Goal: Task Accomplishment & Management: Manage account settings

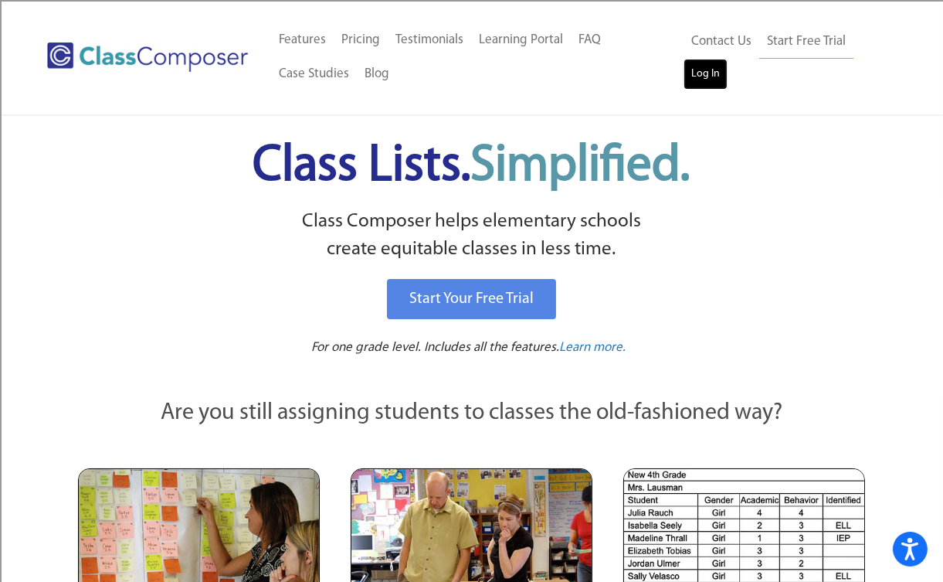
click at [703, 76] on link "Log In" at bounding box center [705, 74] width 44 height 31
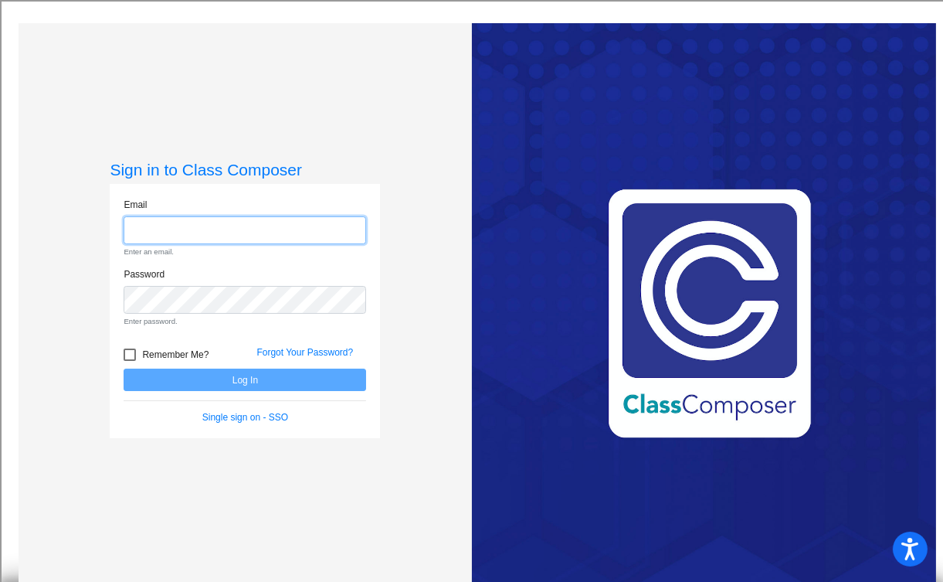
type input "jdennison@blainesd.org"
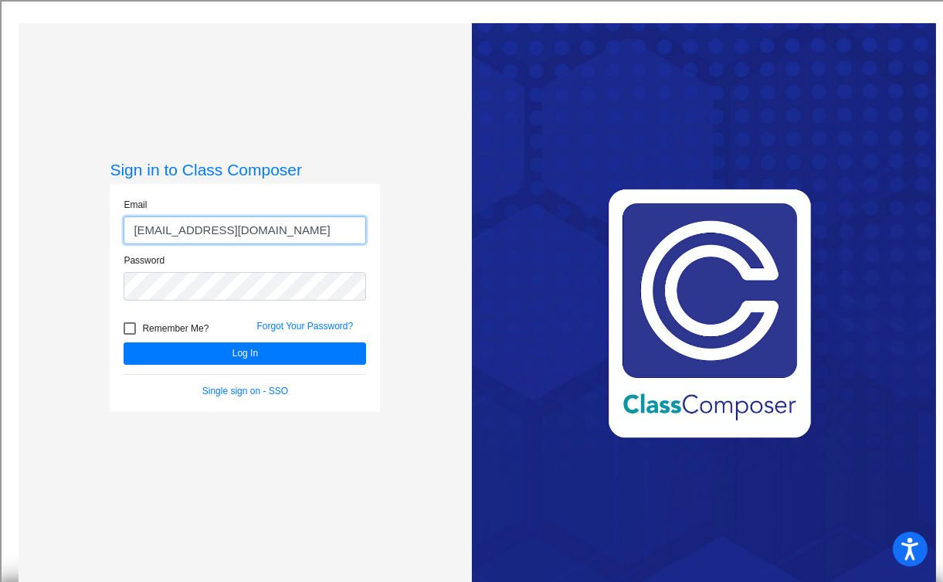
click at [124, 342] on button "Log In" at bounding box center [245, 353] width 242 height 22
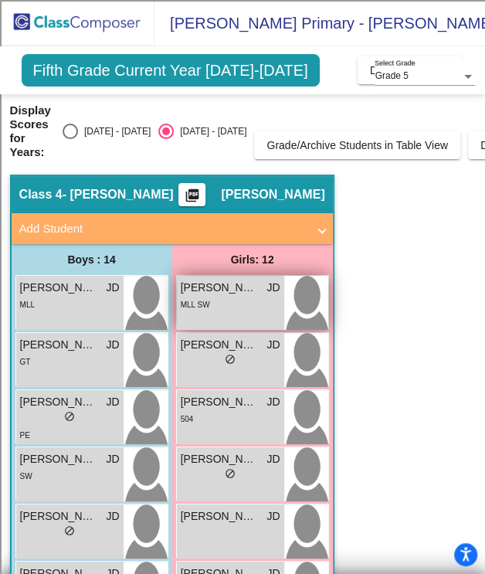
click at [230, 304] on div "MLL SW" at bounding box center [231, 304] width 100 height 16
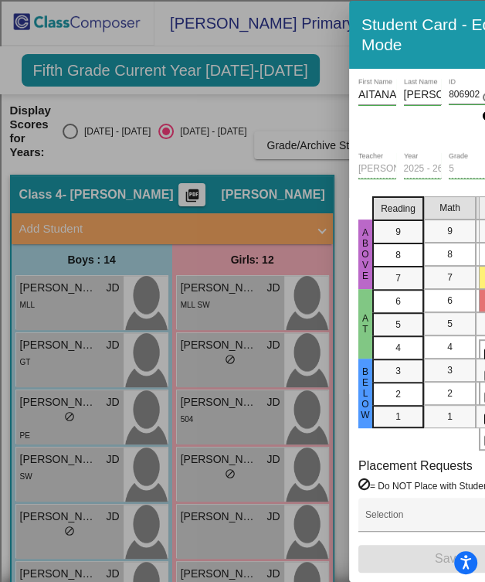
click at [144, 168] on div at bounding box center [242, 291] width 485 height 582
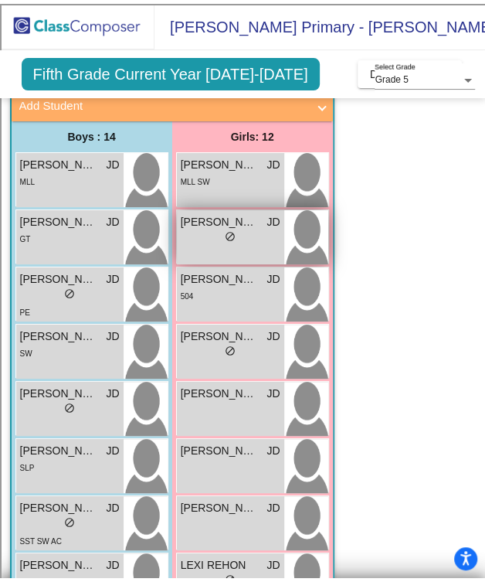
scroll to position [128, 0]
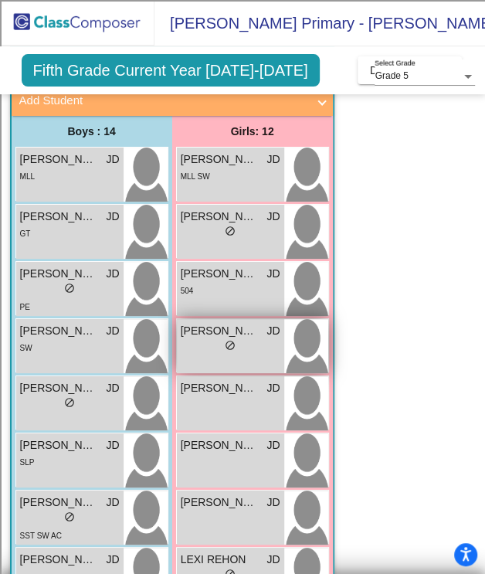
click at [206, 339] on div "lock do_not_disturb_alt" at bounding box center [231, 347] width 100 height 16
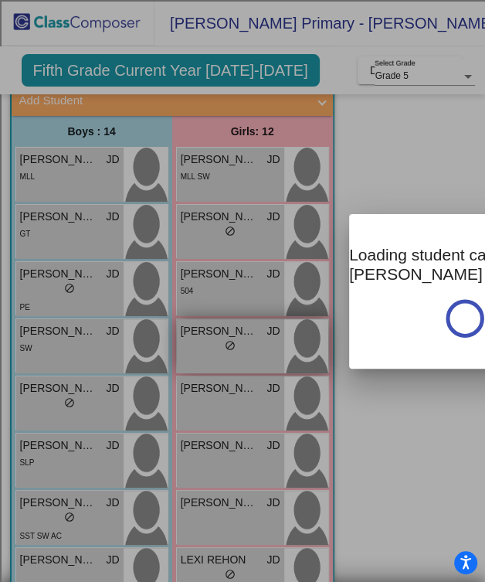
click at [206, 338] on div at bounding box center [242, 291] width 485 height 582
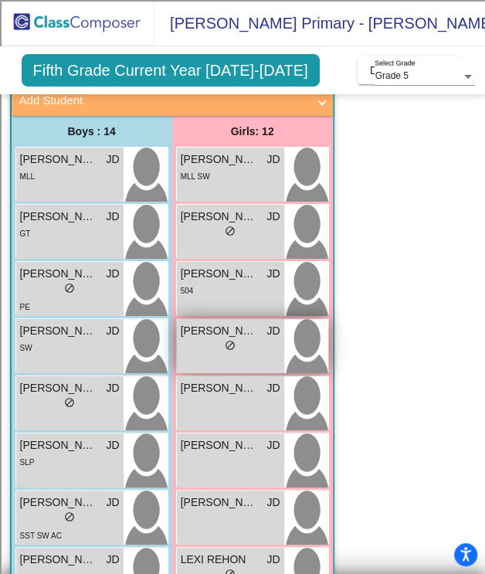
click at [183, 354] on div "Daisy Robinson JD lock do_not_disturb_alt" at bounding box center [230, 346] width 107 height 54
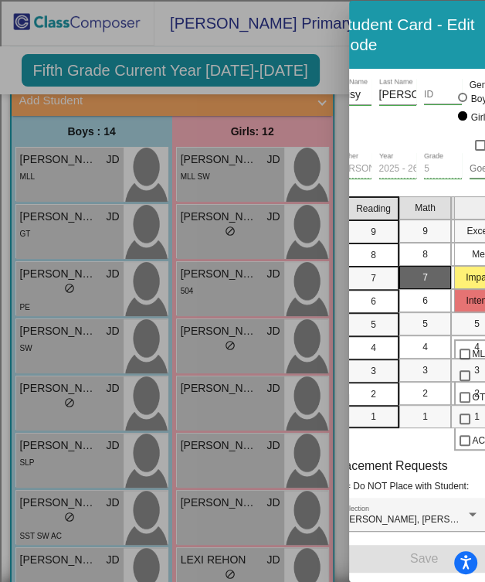
scroll to position [0, 0]
